Goal: Task Accomplishment & Management: Manage account settings

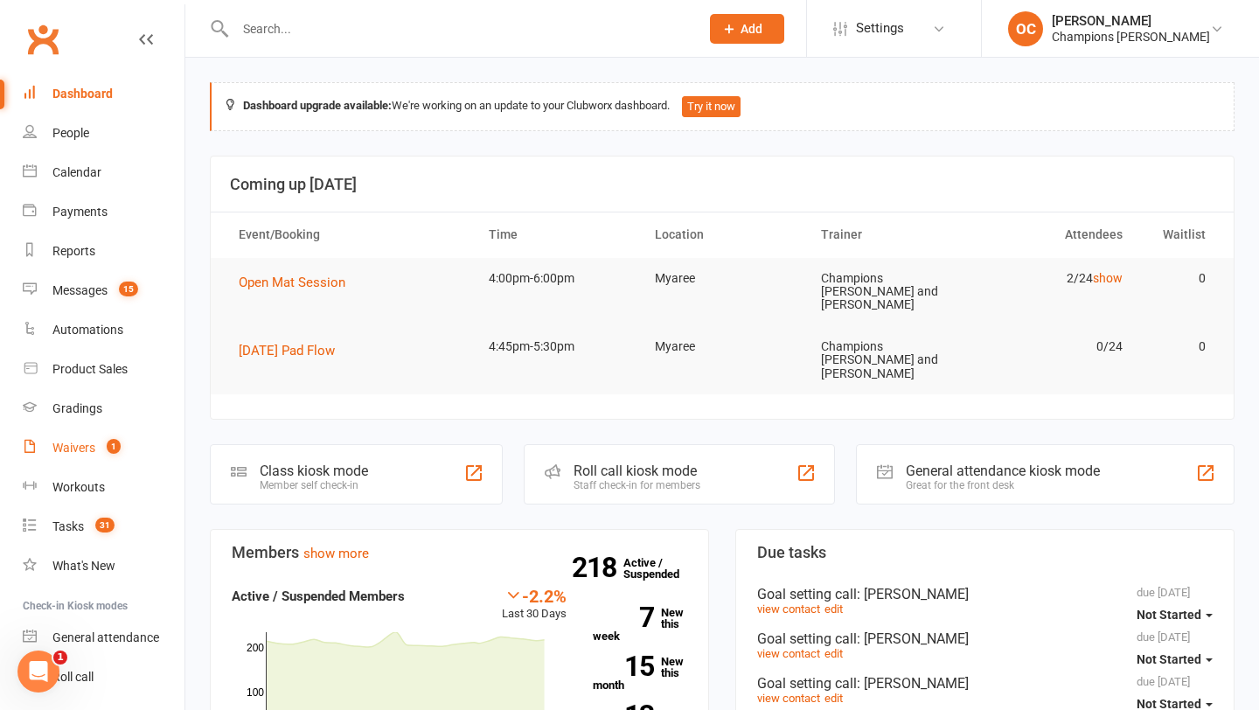
click at [90, 451] on div "Waivers" at bounding box center [73, 448] width 43 height 14
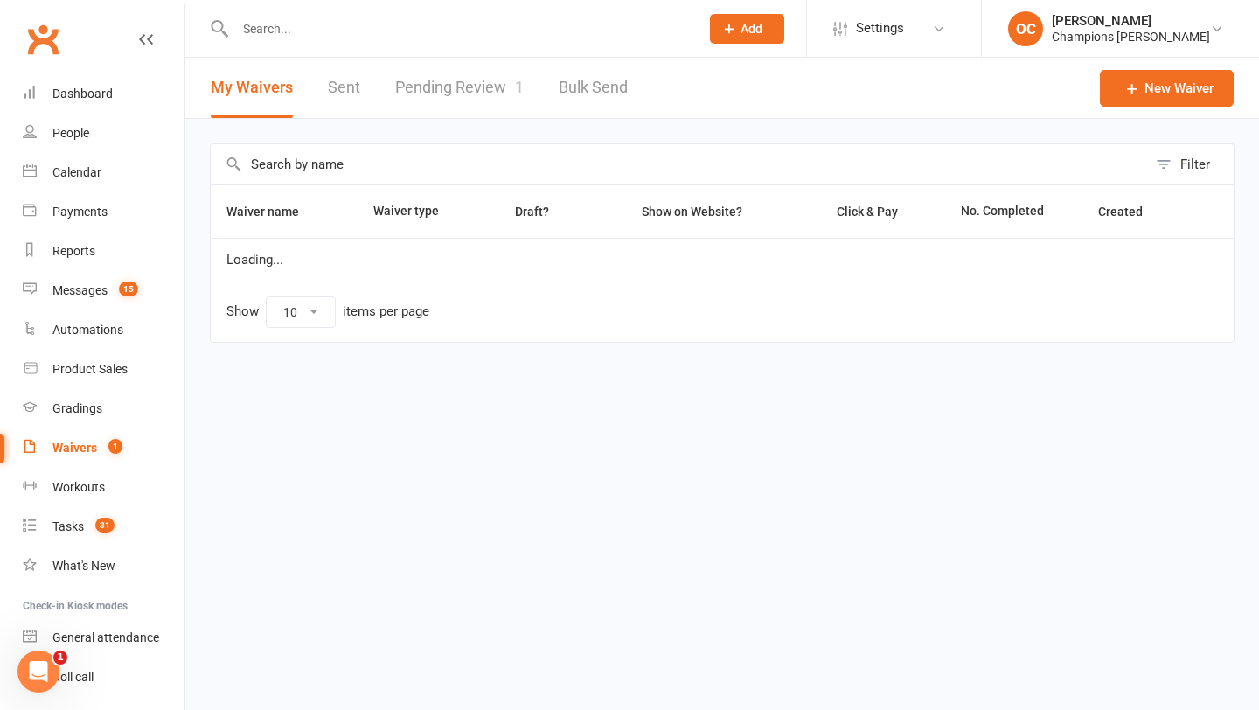
click at [442, 85] on link "Pending Review 1" at bounding box center [459, 88] width 129 height 60
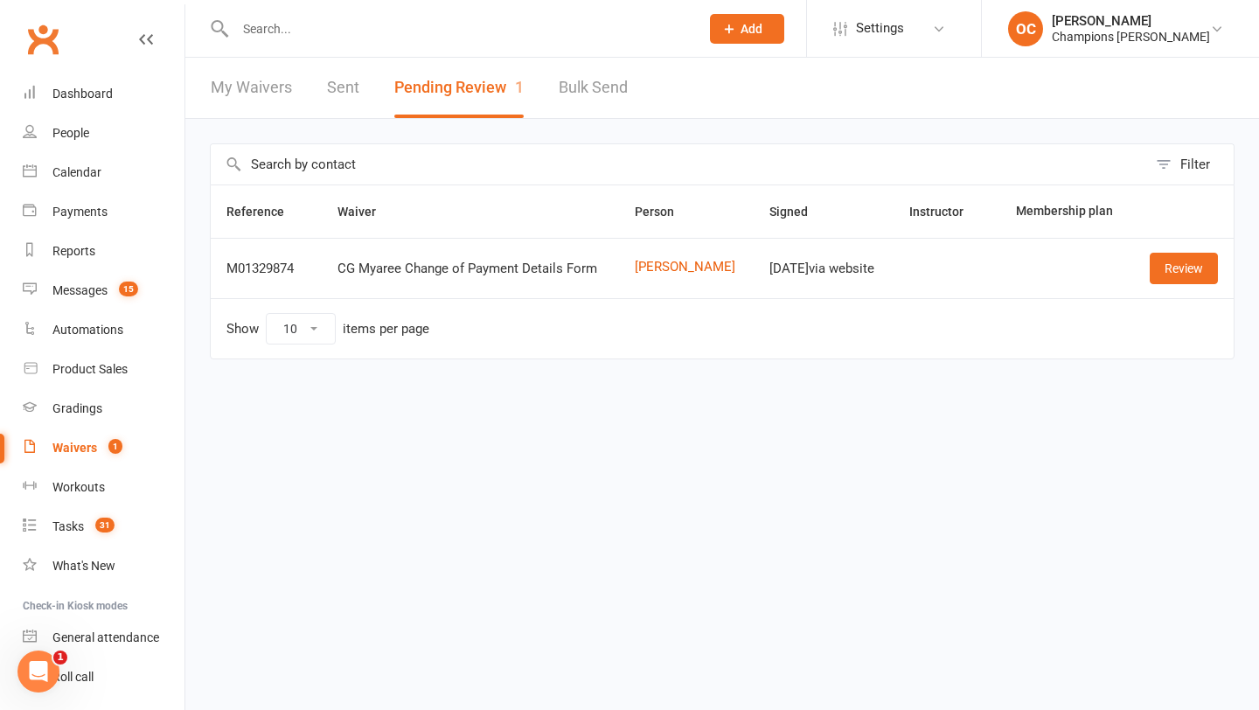
click at [287, 35] on input "text" at bounding box center [458, 29] width 457 height 24
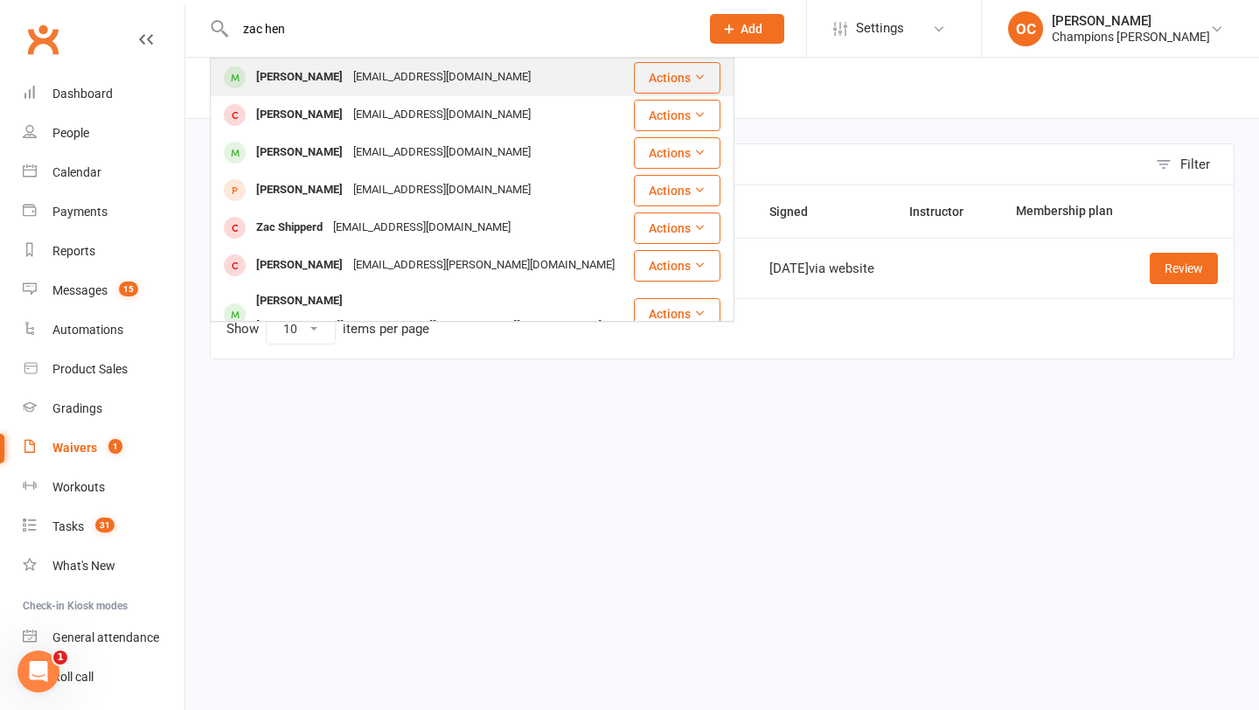
type input "zac hen"
click at [338, 82] on div "[PERSON_NAME]" at bounding box center [299, 77] width 97 height 25
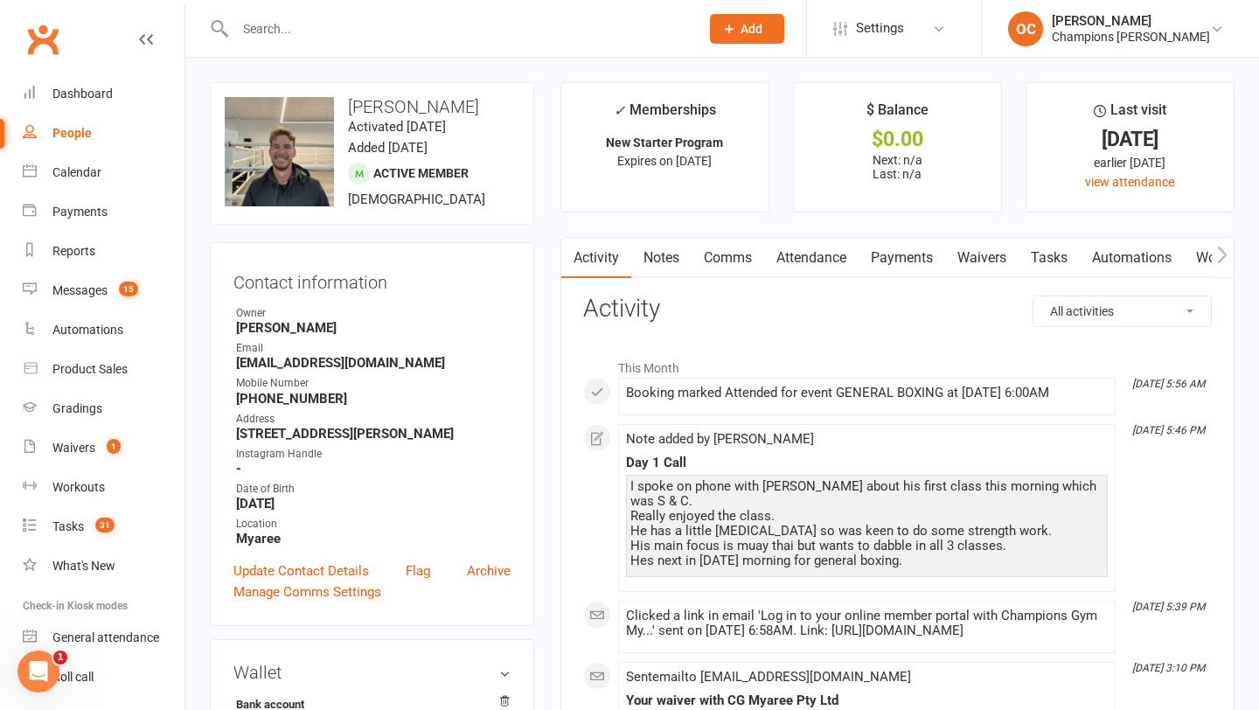
click at [294, 32] on input "text" at bounding box center [458, 29] width 457 height 24
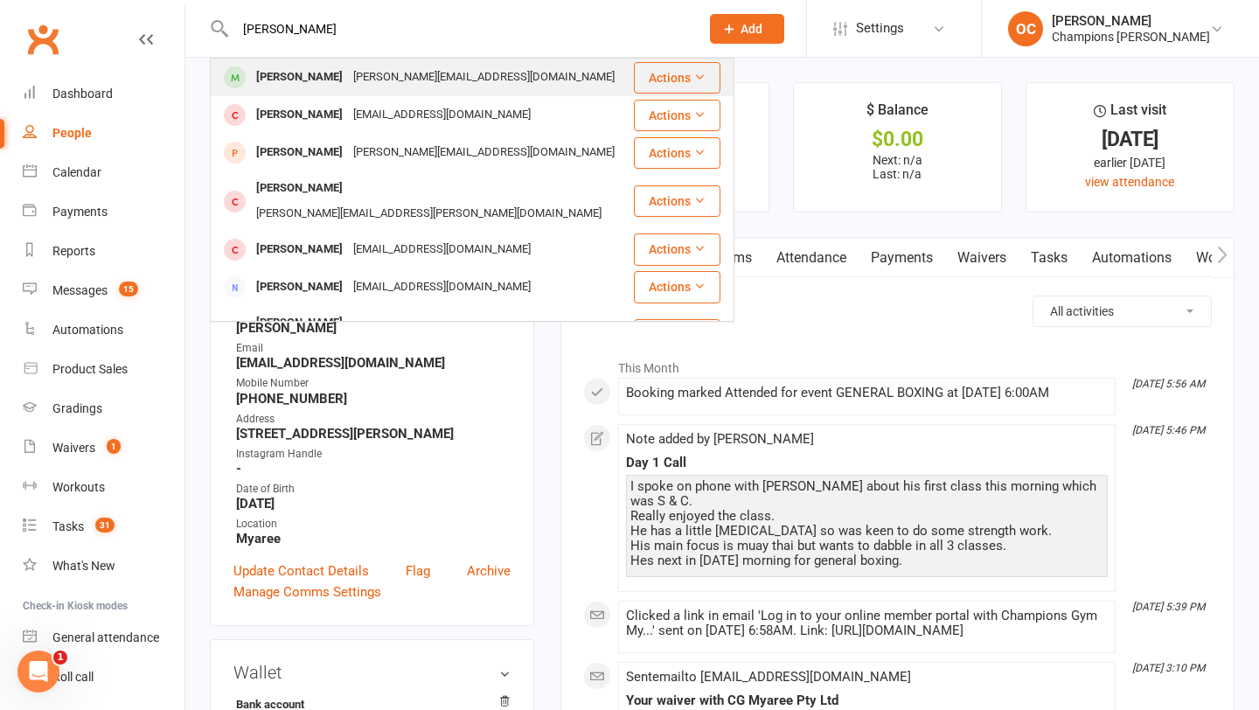
type input "[PERSON_NAME]"
click at [338, 74] on div "[PERSON_NAME]" at bounding box center [299, 77] width 97 height 25
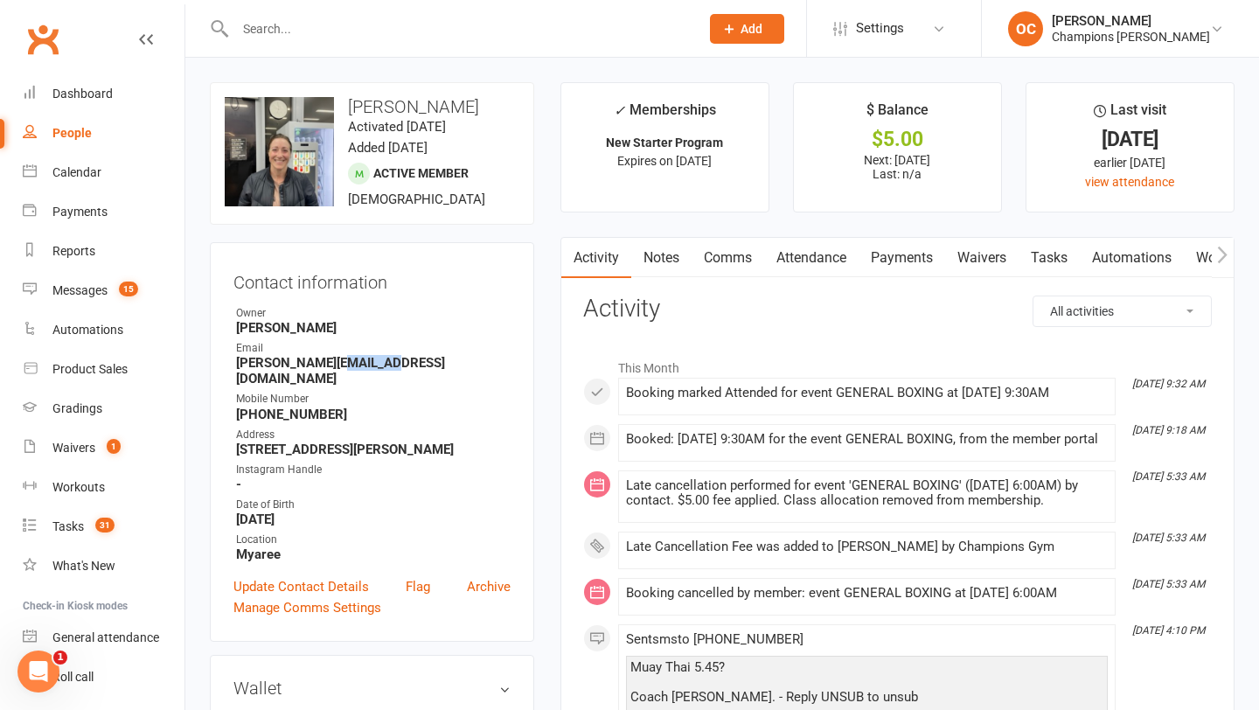
click at [363, 360] on strong "[PERSON_NAME][EMAIL_ADDRESS][DOMAIN_NAME]" at bounding box center [373, 370] width 275 height 31
click at [995, 241] on link "Waivers" at bounding box center [981, 258] width 73 height 40
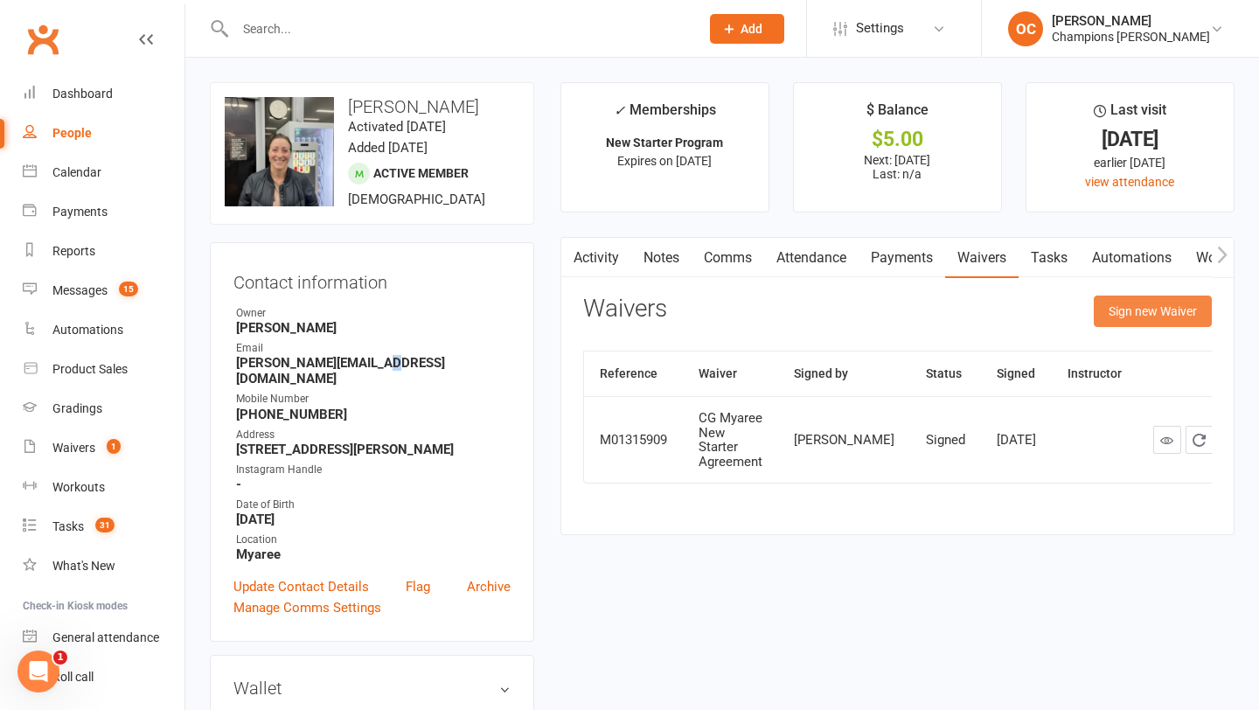
click at [1108, 310] on button "Sign new Waiver" at bounding box center [1153, 311] width 118 height 31
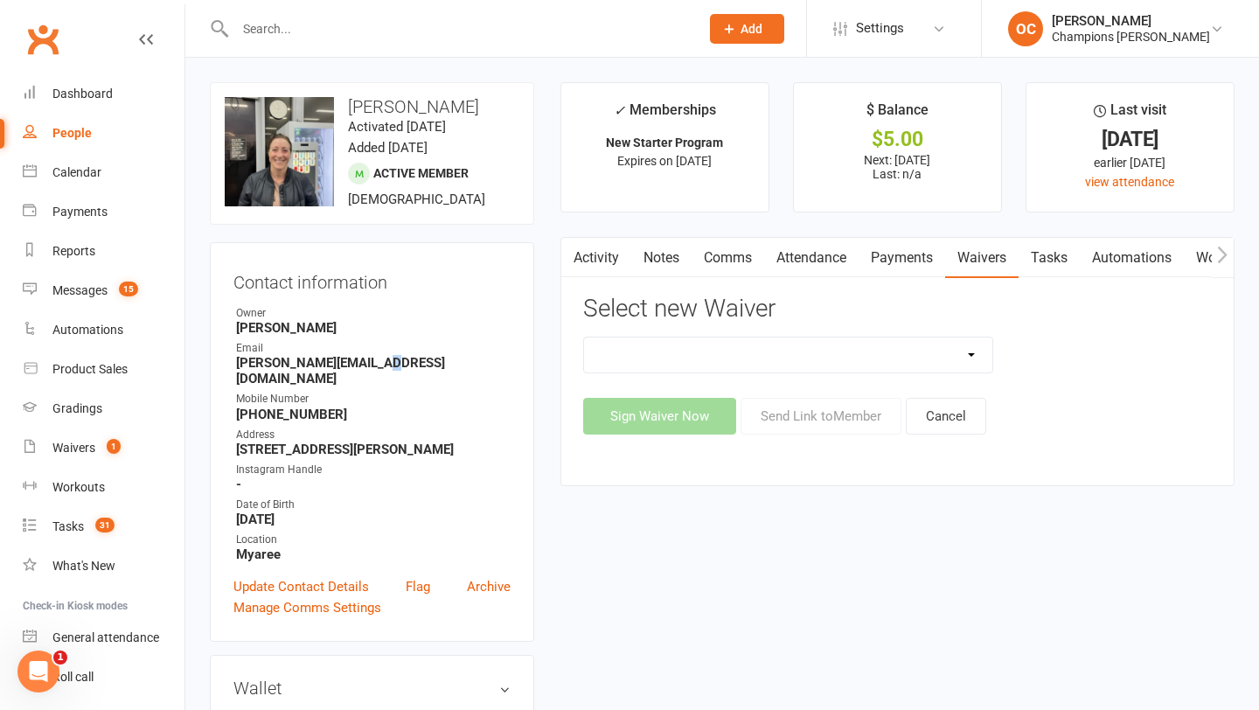
click at [853, 361] on select "Casual Waiver (STAFF ONLY) CG Myaree Cancellation Form CG Myaree Casual Waiver …" at bounding box center [788, 355] width 409 height 35
select select "8786"
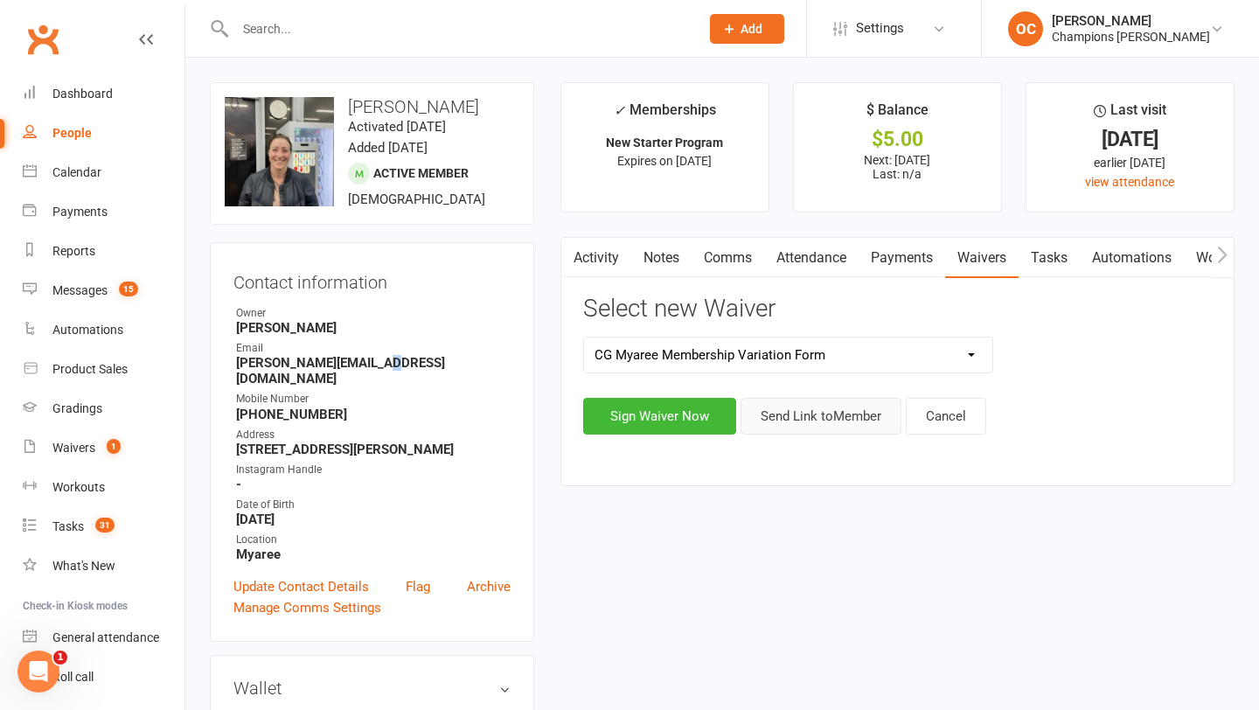
click at [829, 428] on button "Send Link to Member" at bounding box center [821, 416] width 161 height 37
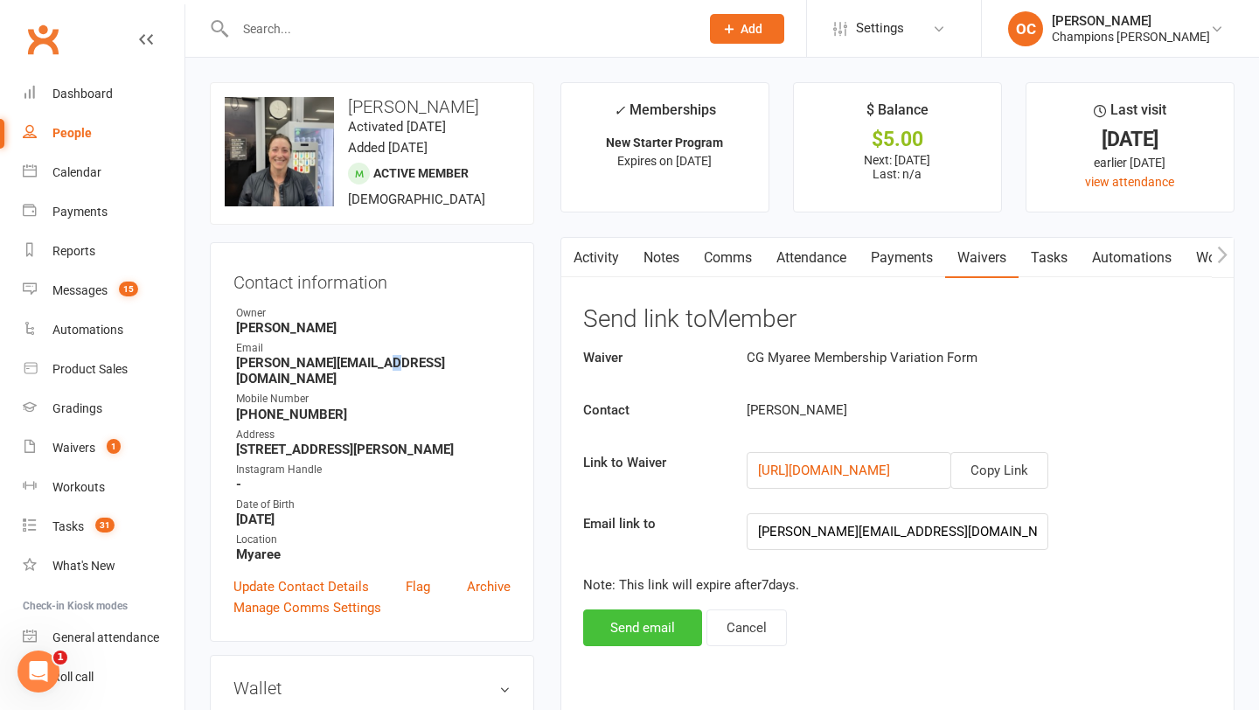
click at [656, 623] on button "Send email" at bounding box center [642, 627] width 119 height 37
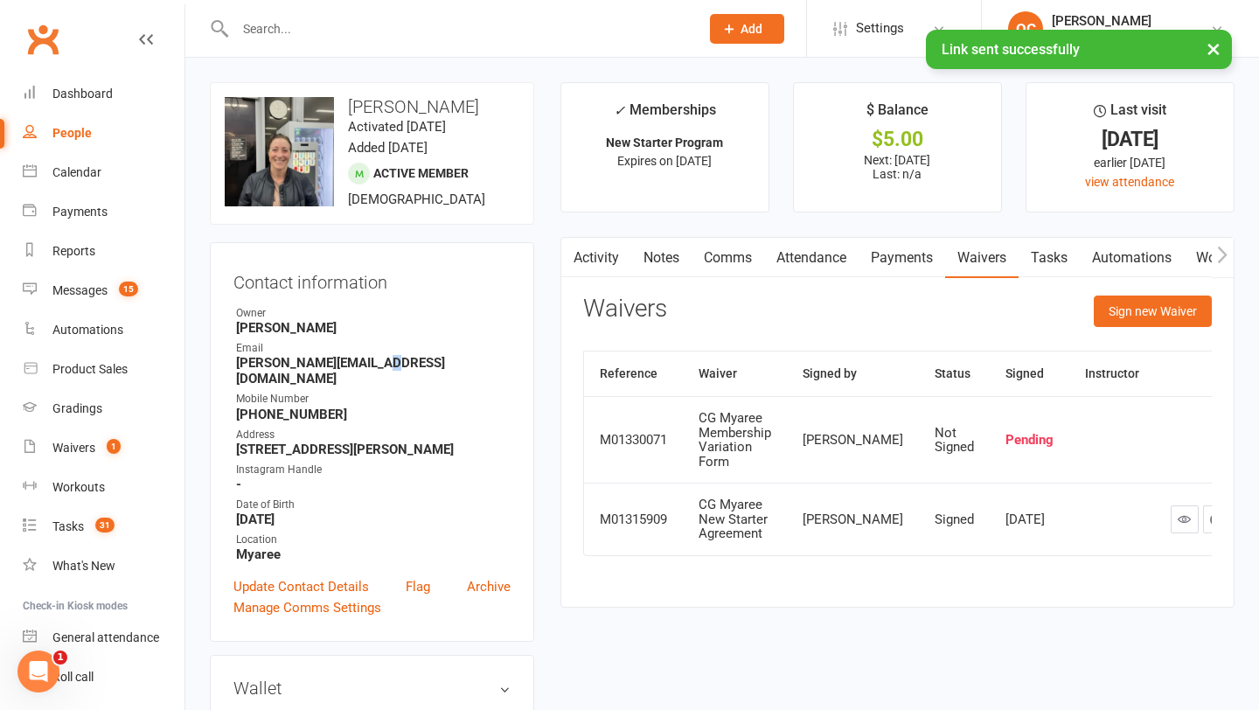
click at [432, 391] on div "Mobile Number" at bounding box center [373, 399] width 275 height 17
drag, startPoint x: 372, startPoint y: 364, endPoint x: 229, endPoint y: 359, distance: 142.6
click at [229, 359] on div "Contact information Owner [PERSON_NAME] Email [PERSON_NAME][EMAIL_ADDRESS][DOMA…" at bounding box center [372, 442] width 324 height 400
copy strong "[PERSON_NAME][EMAIL_ADDRESS][DOMAIN_NAME]"
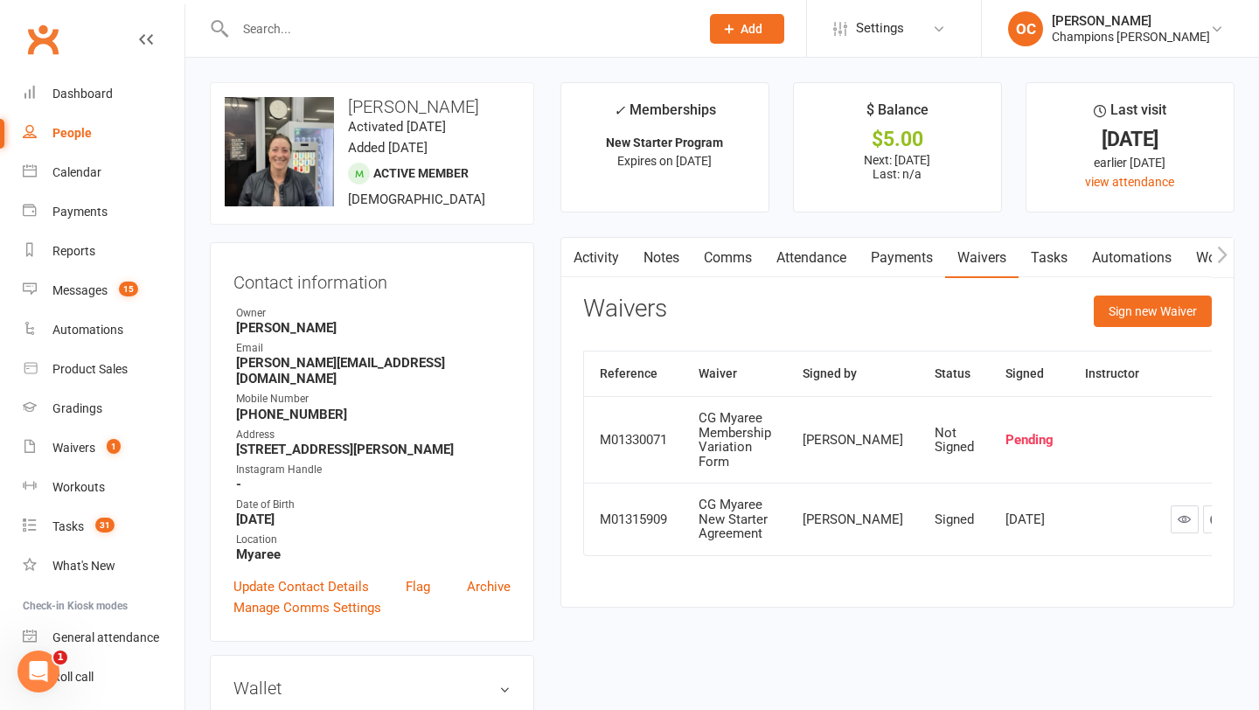
click at [530, 331] on div "Contact information Owner [PERSON_NAME] Email [PERSON_NAME][EMAIL_ADDRESS][DOMA…" at bounding box center [372, 442] width 324 height 400
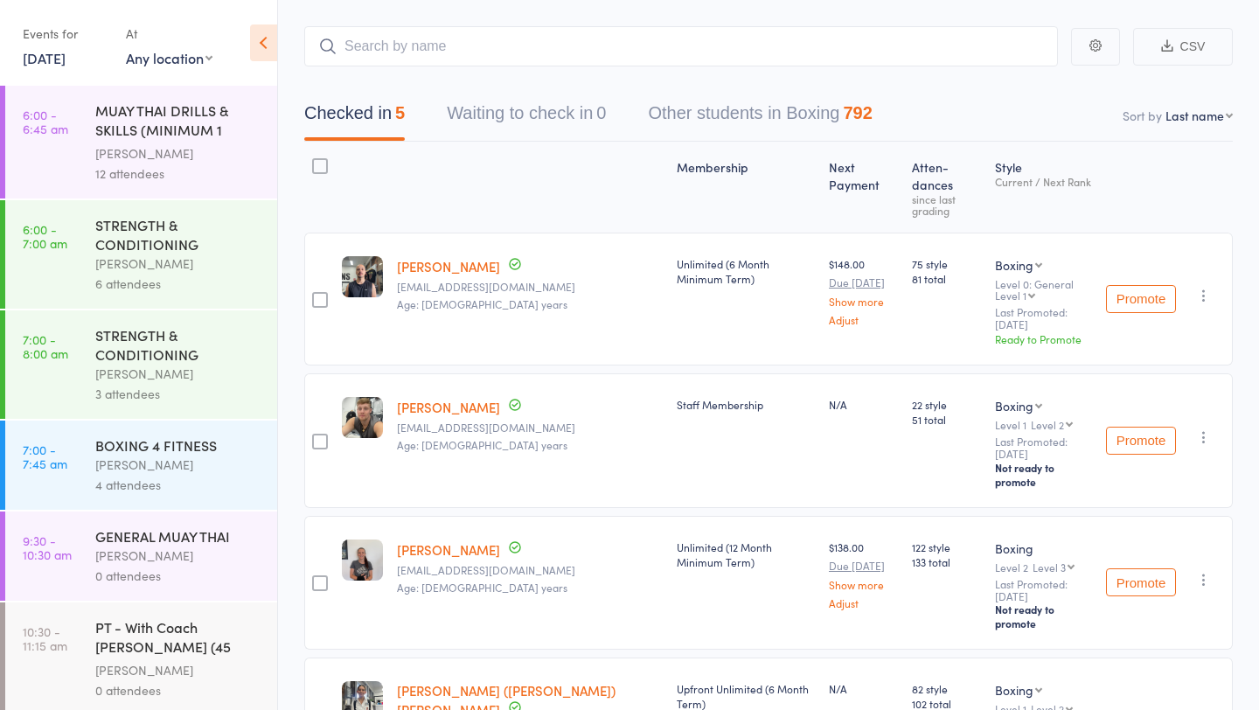
click at [66, 52] on link "[DATE]" at bounding box center [44, 57] width 43 height 19
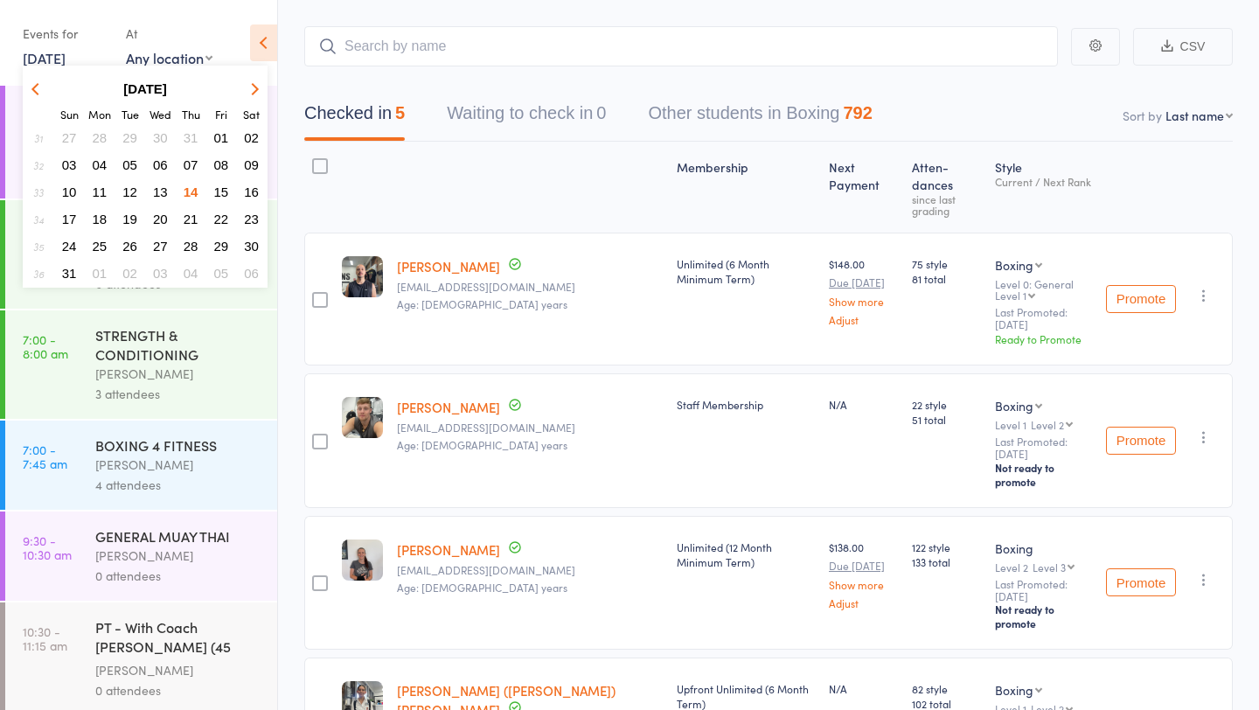
click at [219, 190] on span "15" at bounding box center [221, 191] width 15 height 15
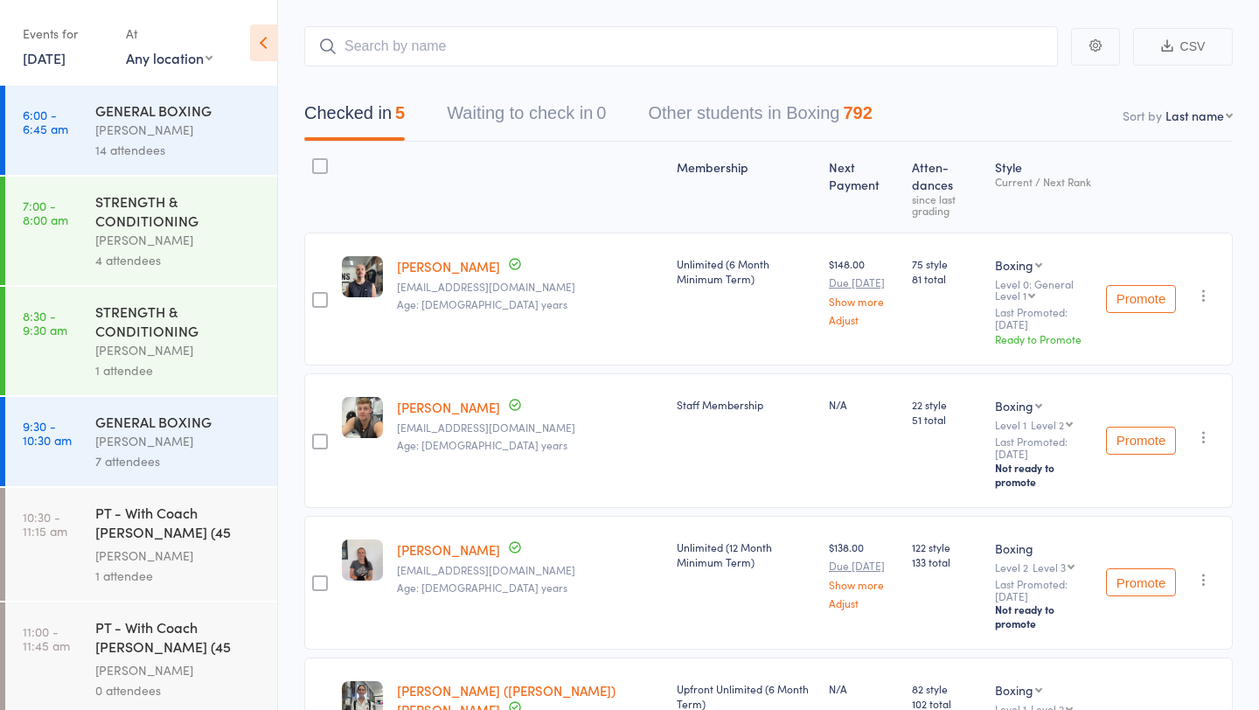
scroll to position [226, 0]
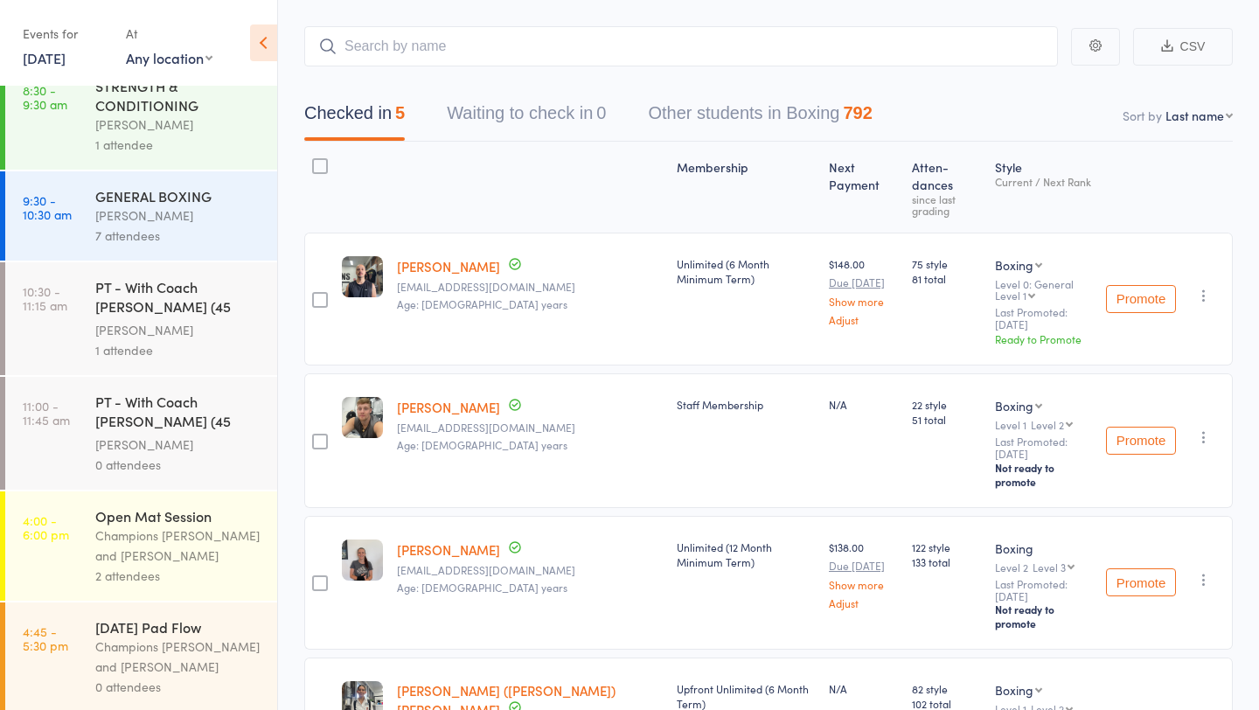
click at [167, 536] on div "Champions [PERSON_NAME] and [PERSON_NAME]" at bounding box center [178, 546] width 167 height 40
